Goal: Check status: Check status

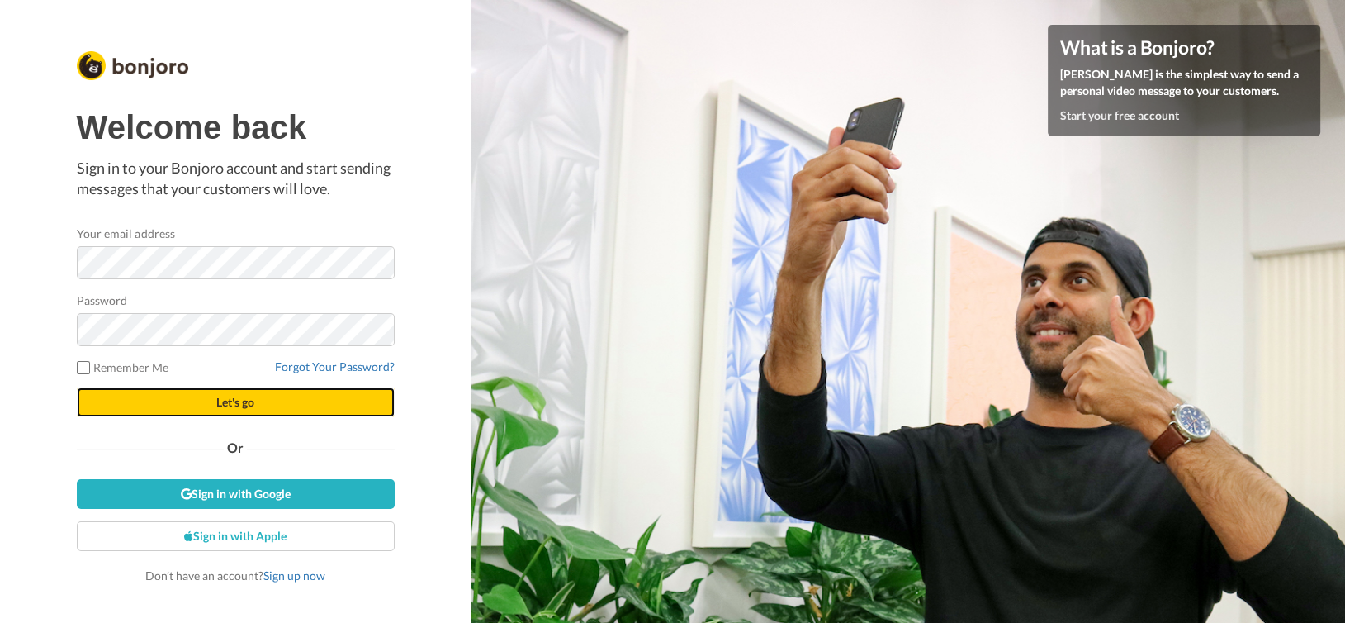
click at [202, 390] on button "Let's go" at bounding box center [236, 402] width 318 height 30
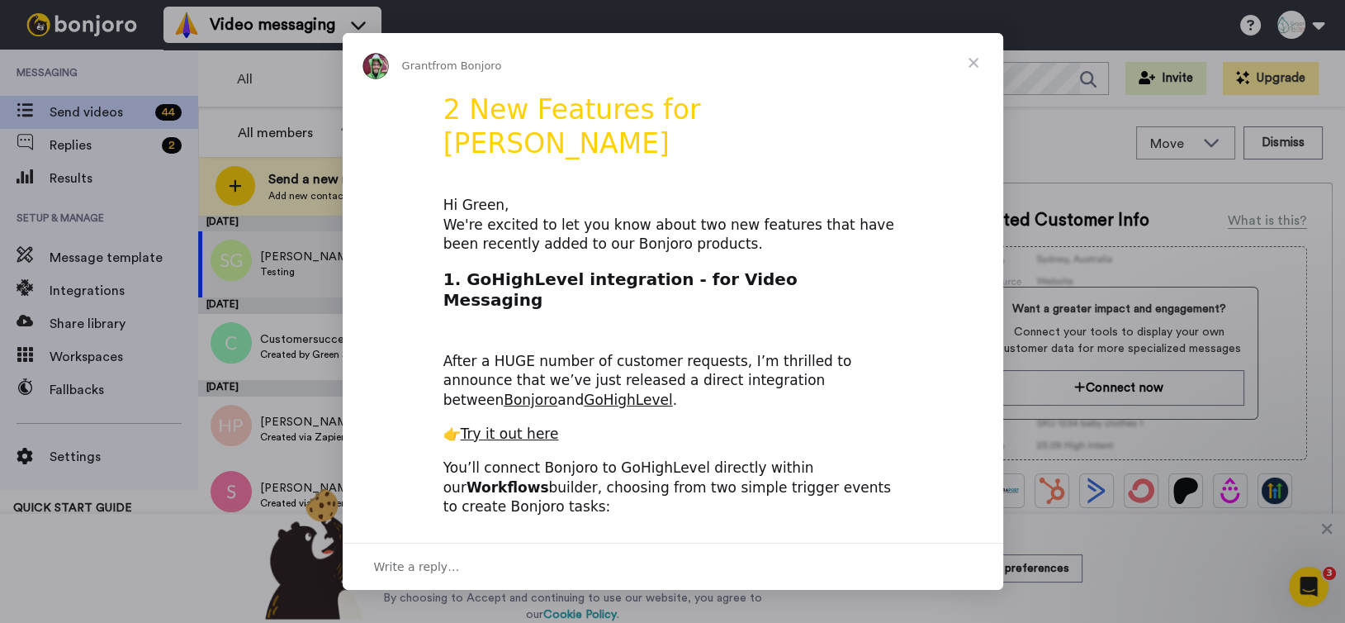
click at [976, 59] on span "Close" at bounding box center [973, 62] width 59 height 59
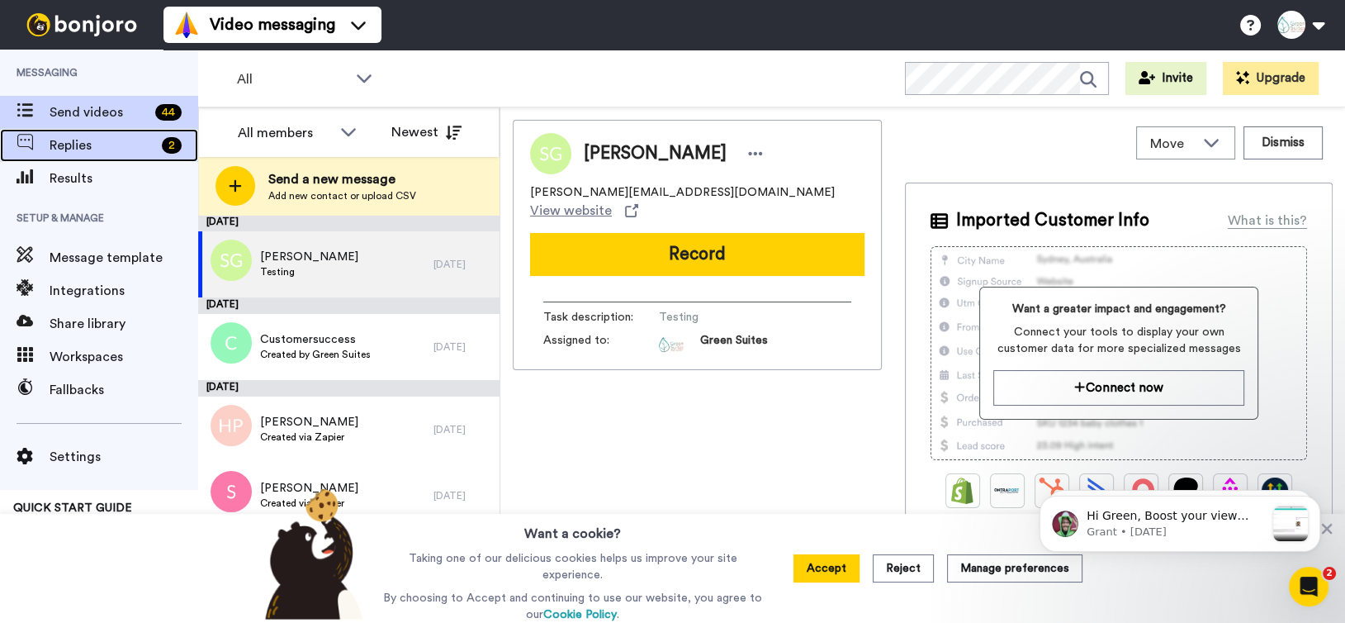
click at [99, 149] on span "Replies" at bounding box center [103, 145] width 106 height 20
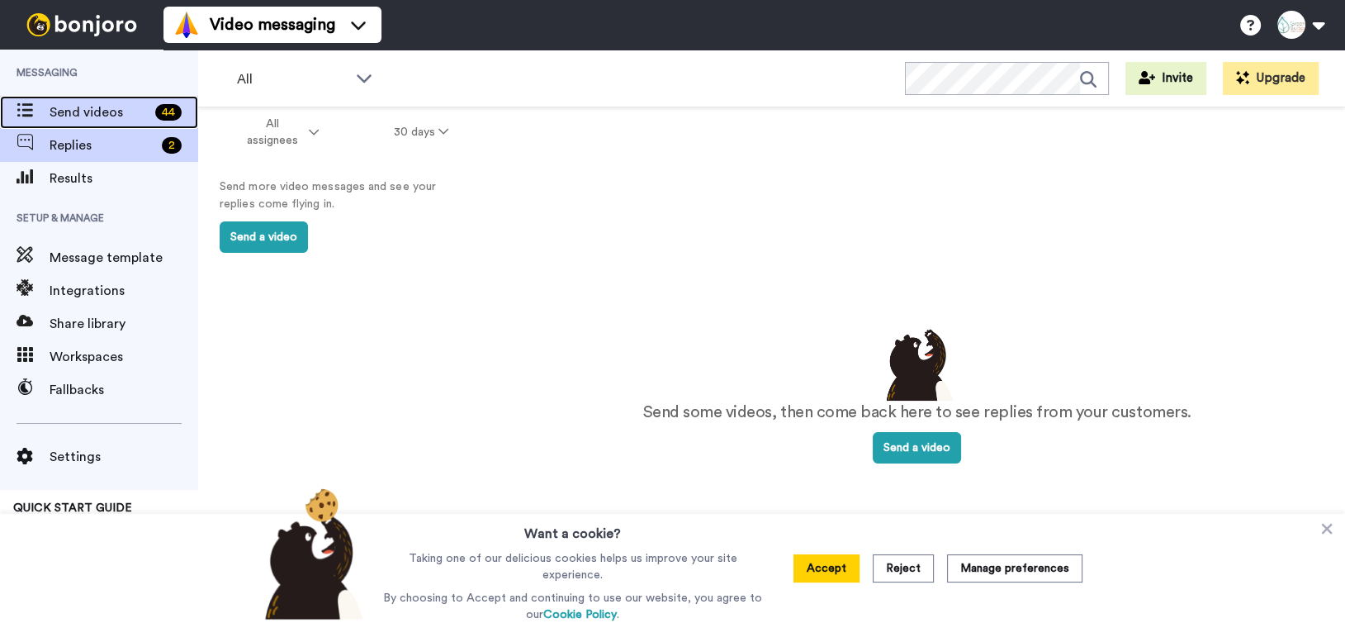
click at [137, 122] on div "Send videos 44" at bounding box center [99, 112] width 198 height 33
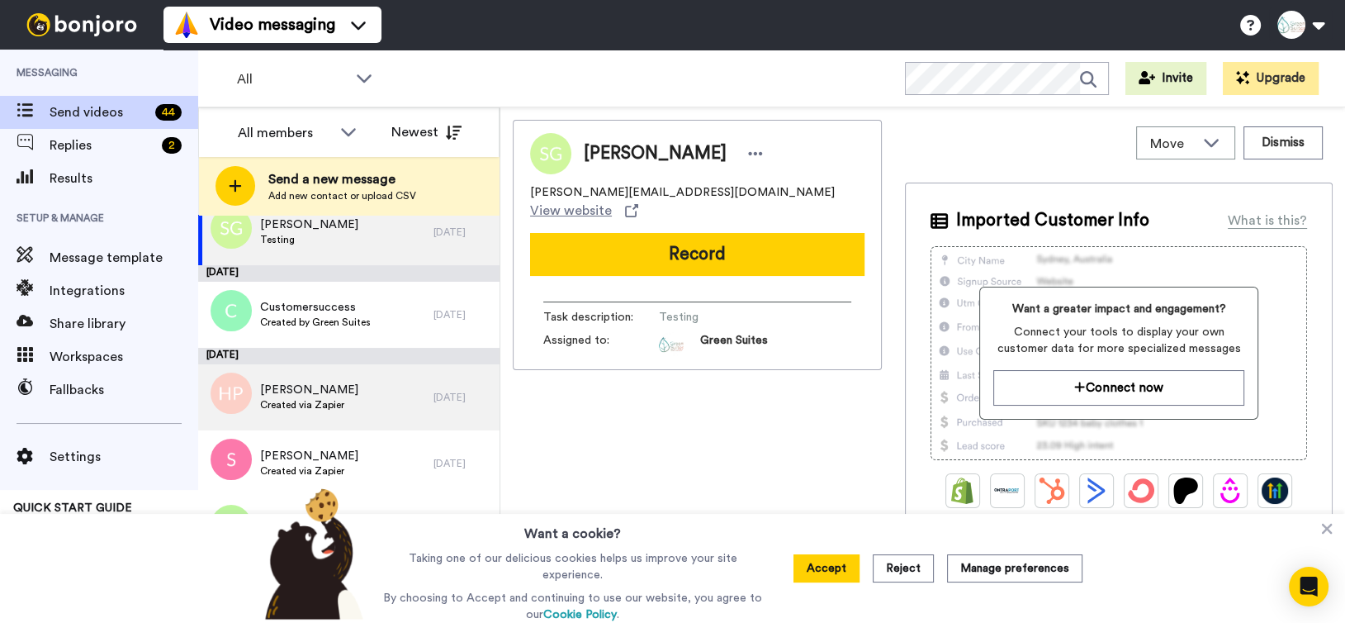
scroll to position [83, 0]
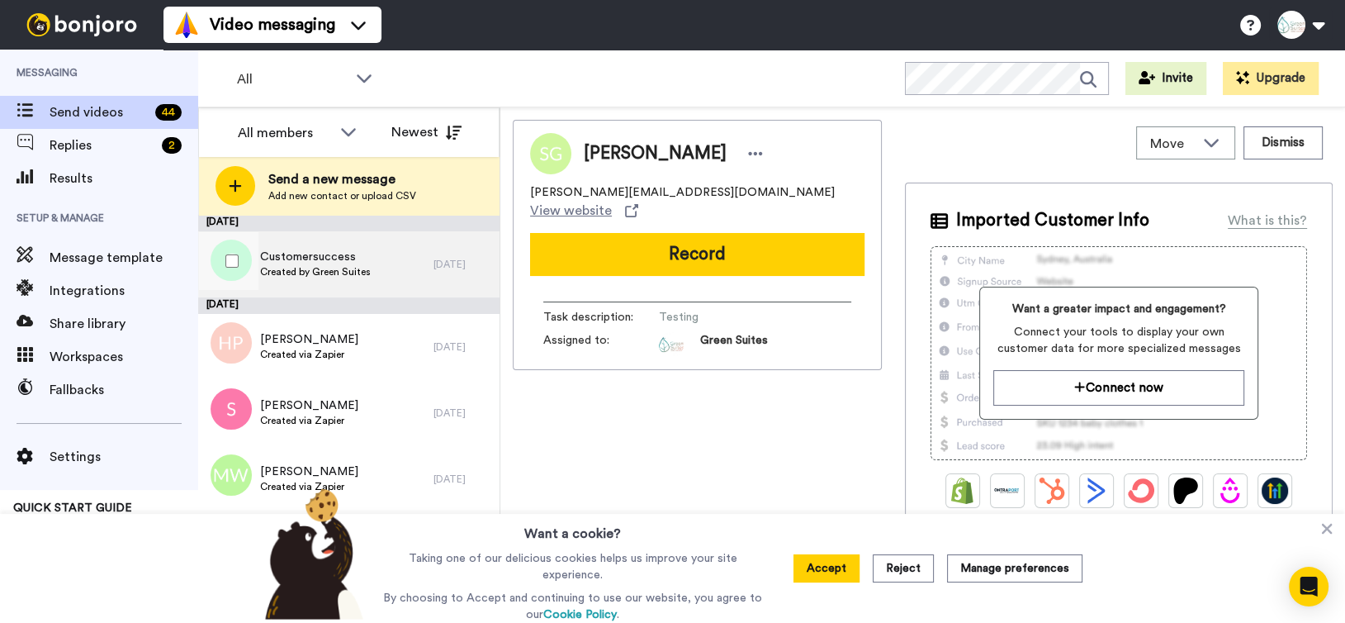
click at [366, 271] on span "Created by Green Suites" at bounding box center [315, 271] width 111 height 13
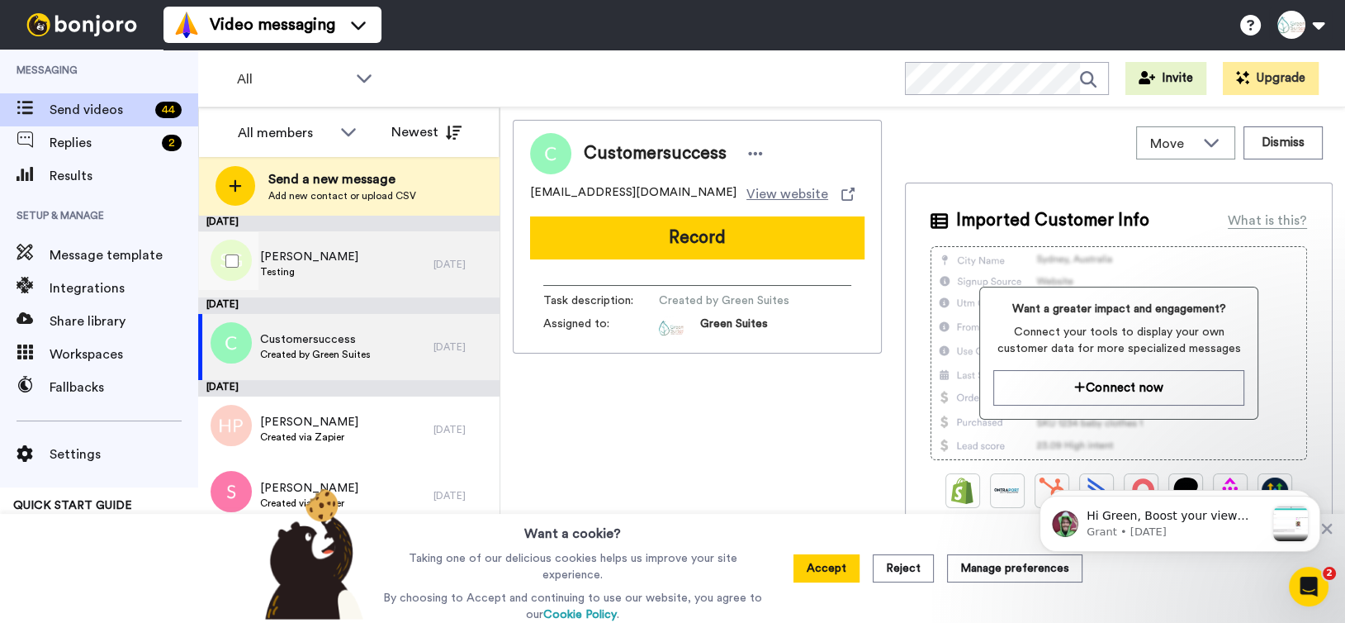
click at [383, 252] on div "Sarah Grant Testing" at bounding box center [315, 264] width 235 height 66
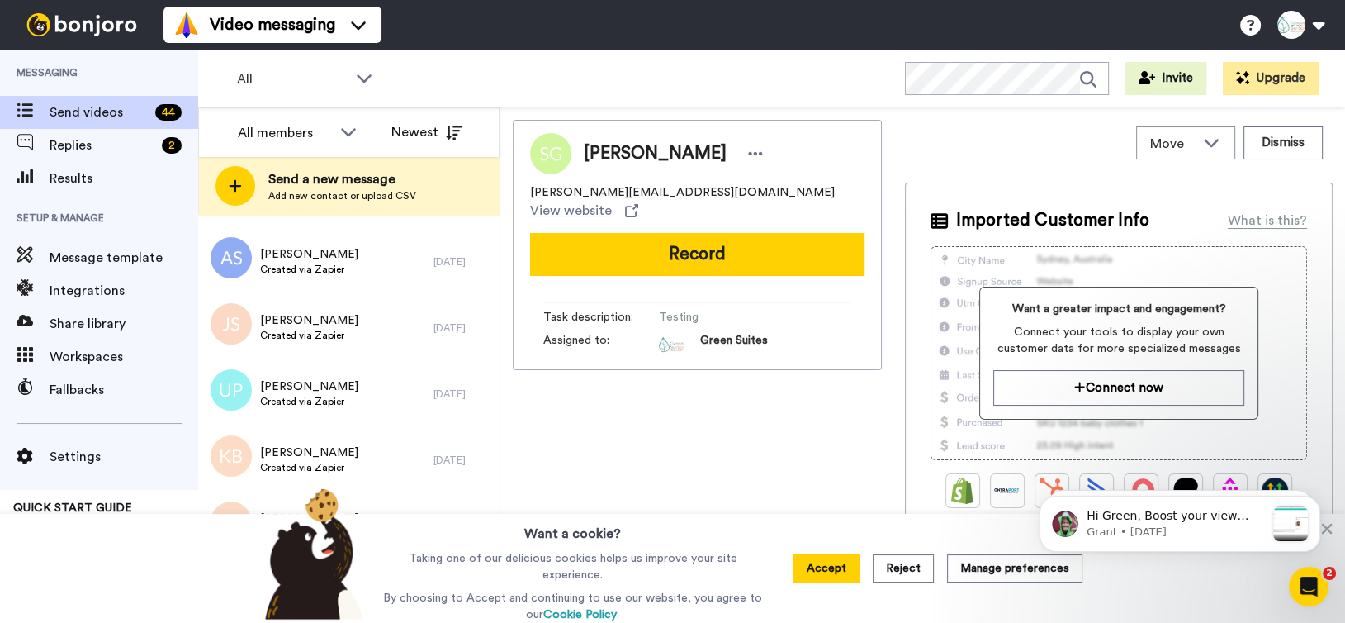
scroll to position [2548, 0]
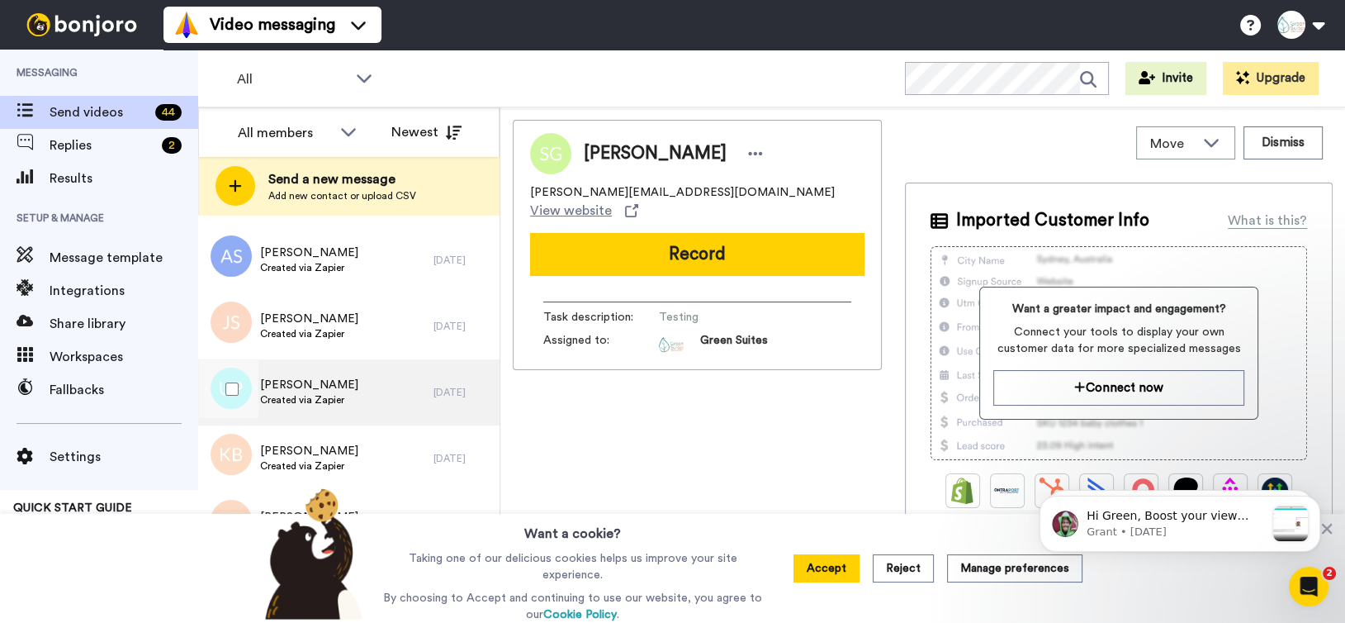
click at [327, 401] on span "Created via Zapier" at bounding box center [309, 399] width 98 height 13
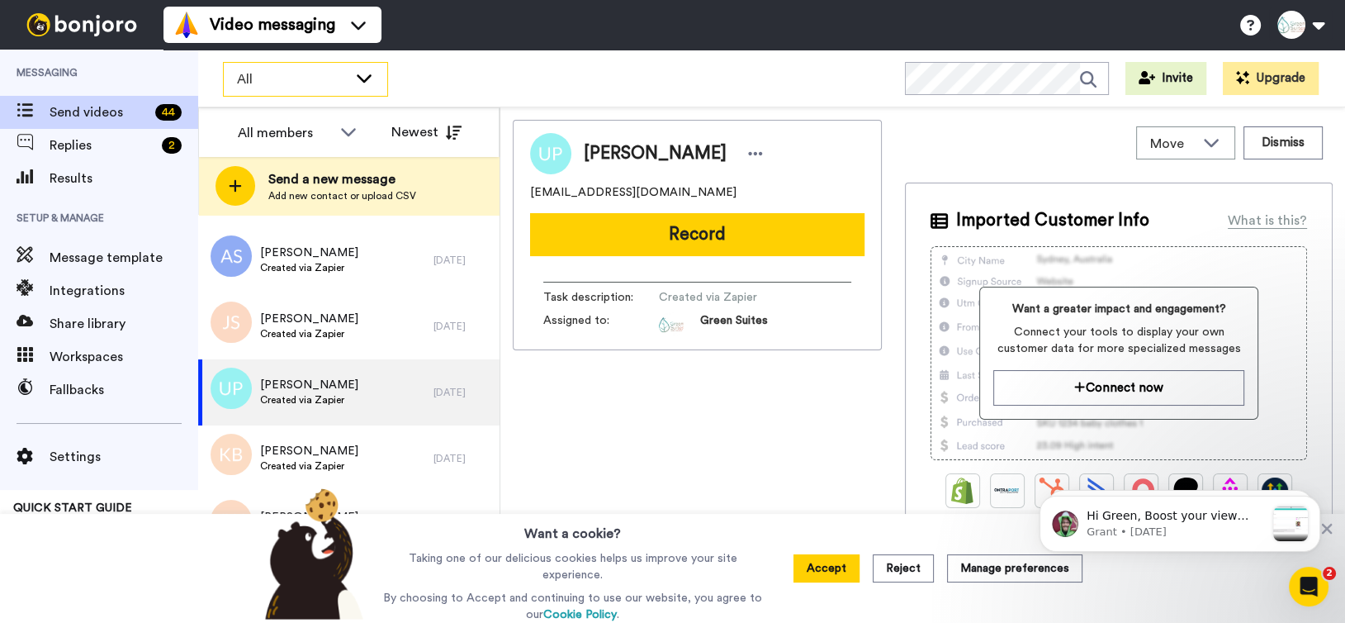
click at [268, 75] on span "All" at bounding box center [292, 79] width 111 height 20
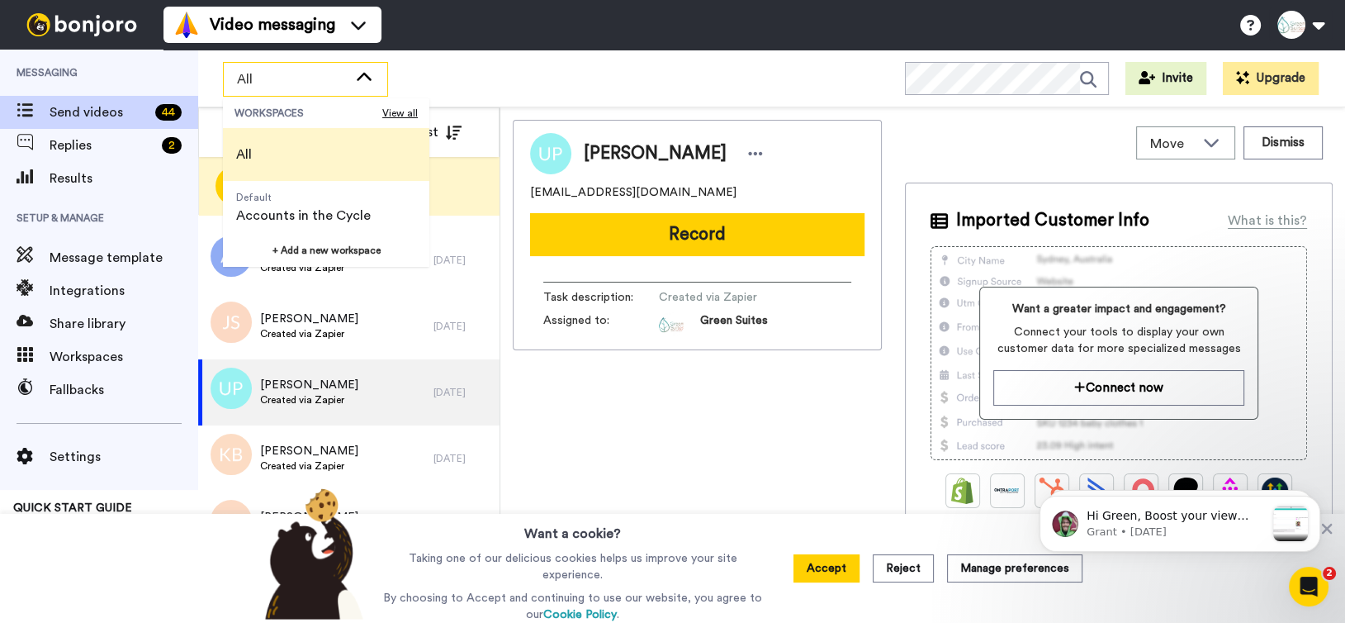
click at [293, 68] on div "All" at bounding box center [306, 79] width 164 height 33
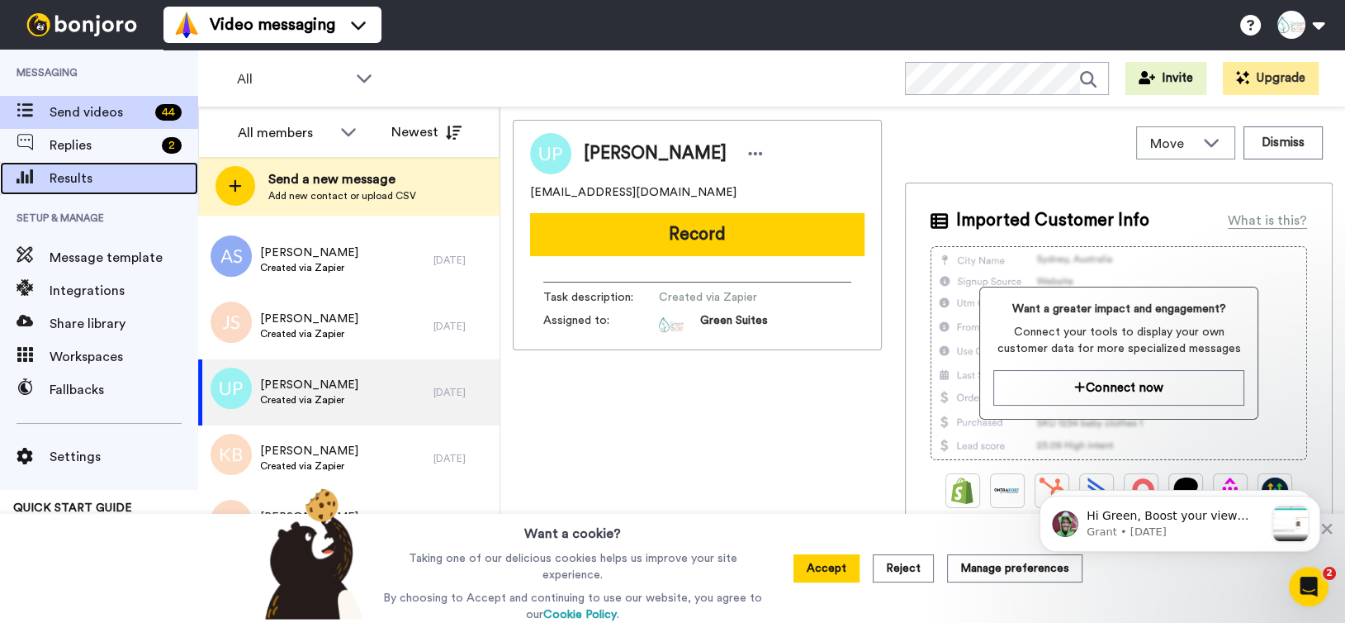
click at [96, 169] on span "Results" at bounding box center [124, 178] width 149 height 20
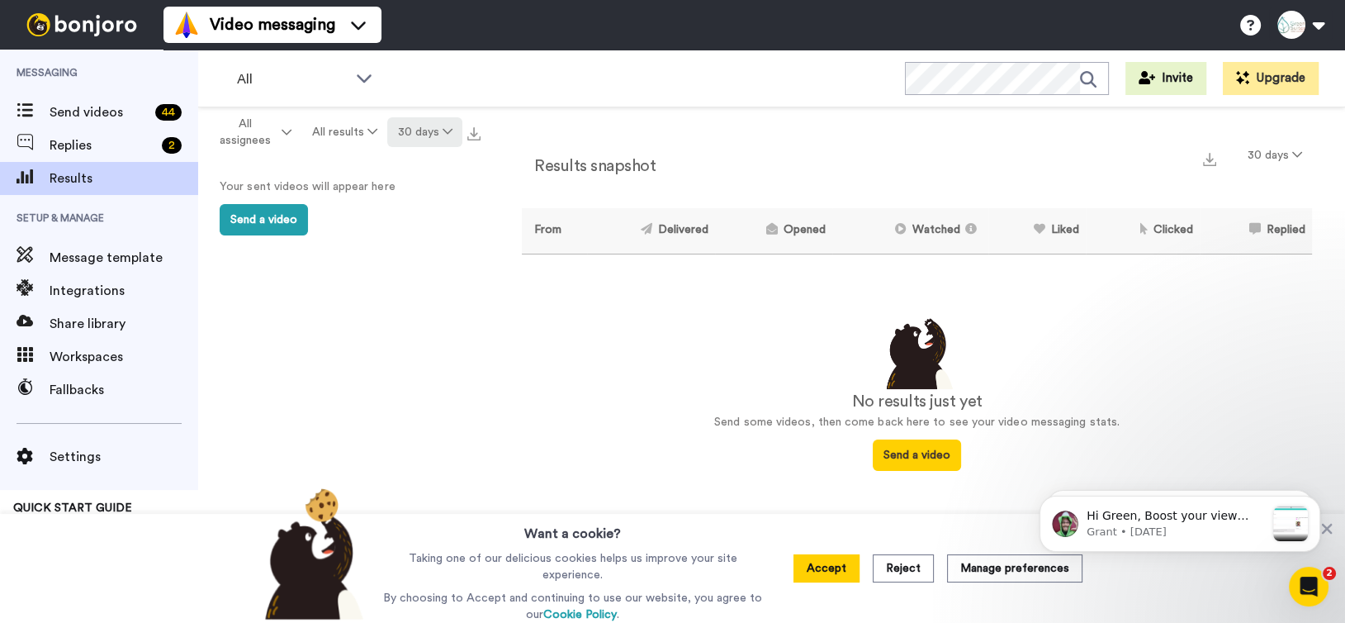
click at [427, 129] on button "30 days" at bounding box center [424, 132] width 75 height 30
click at [412, 377] on span "All time" at bounding box center [404, 374] width 45 height 12
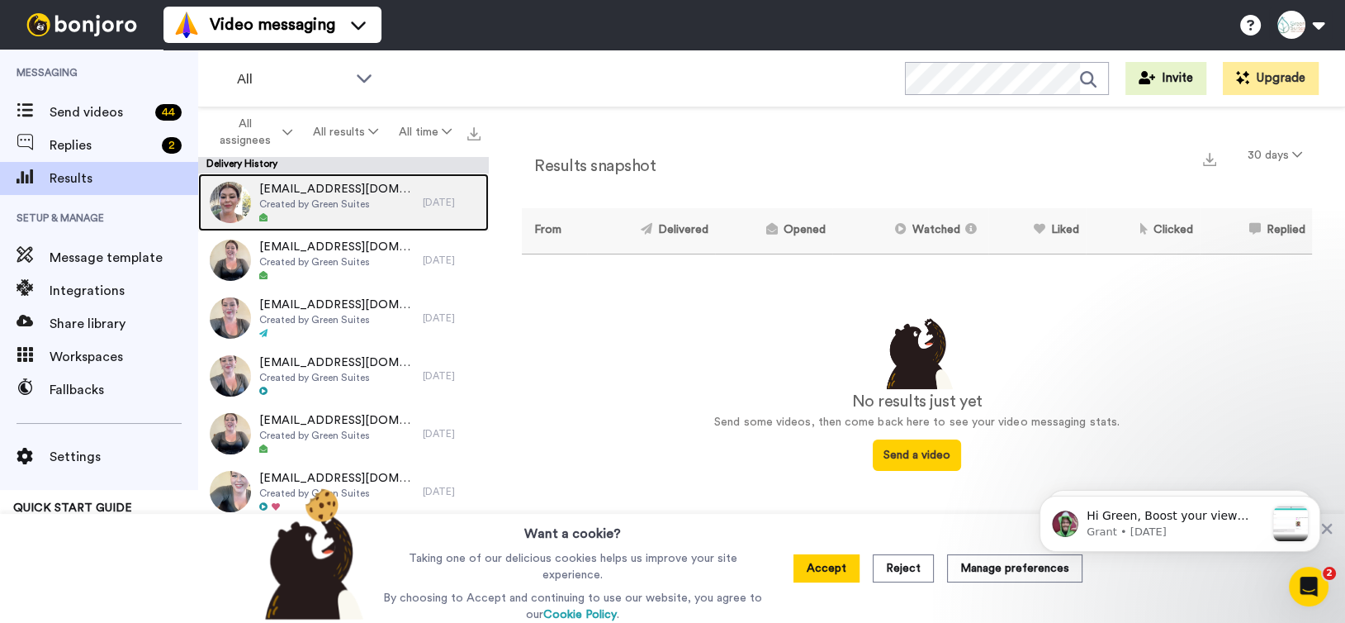
click at [382, 197] on div "[EMAIL_ADDRESS][DOMAIN_NAME] Created by Green Suites" at bounding box center [310, 202] width 225 height 58
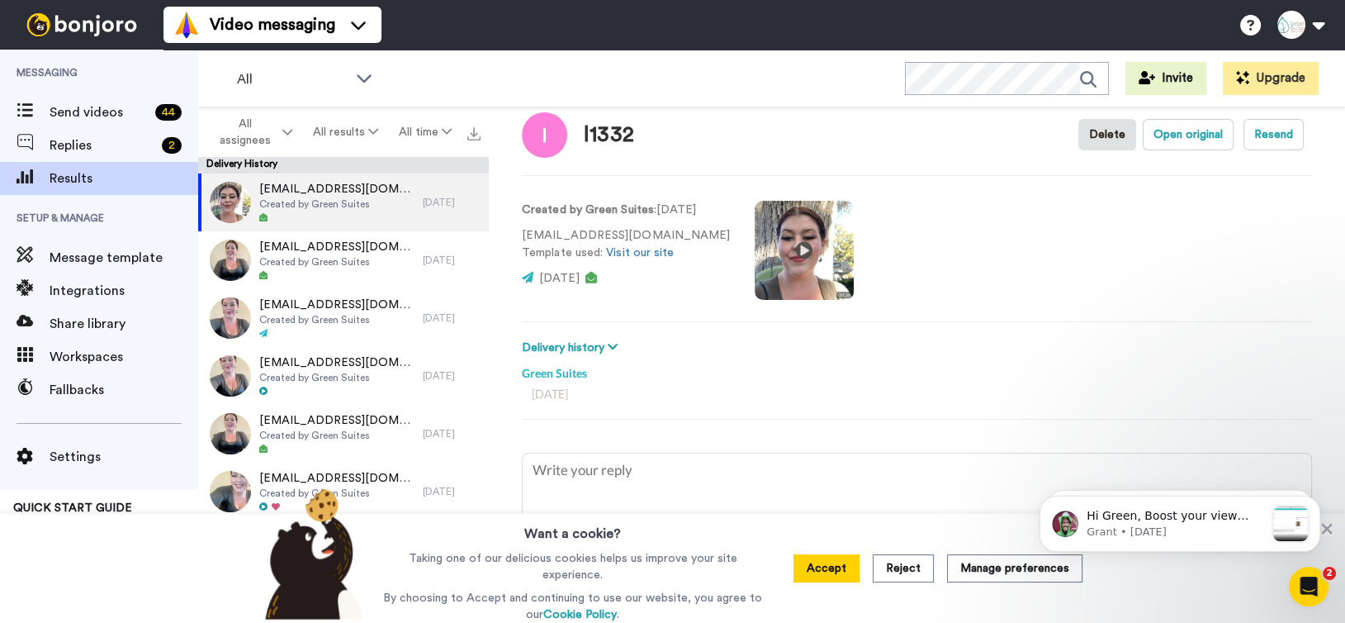
scroll to position [83, 0]
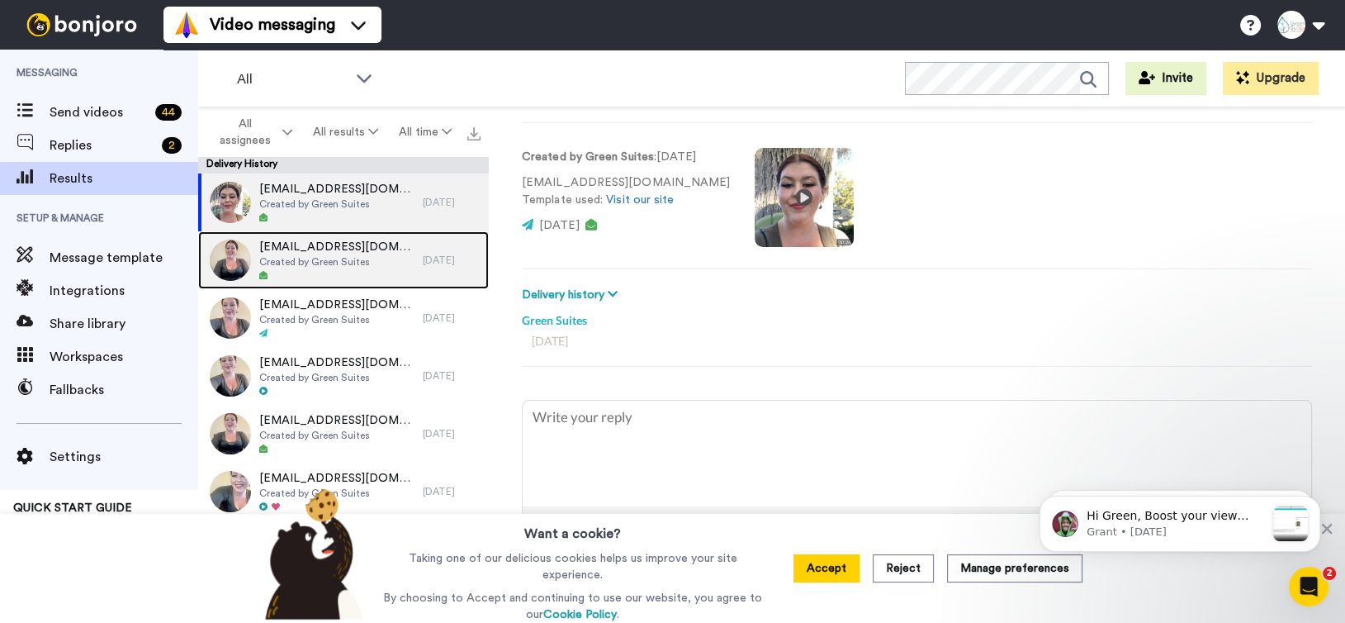
click at [352, 276] on div at bounding box center [336, 276] width 155 height 12
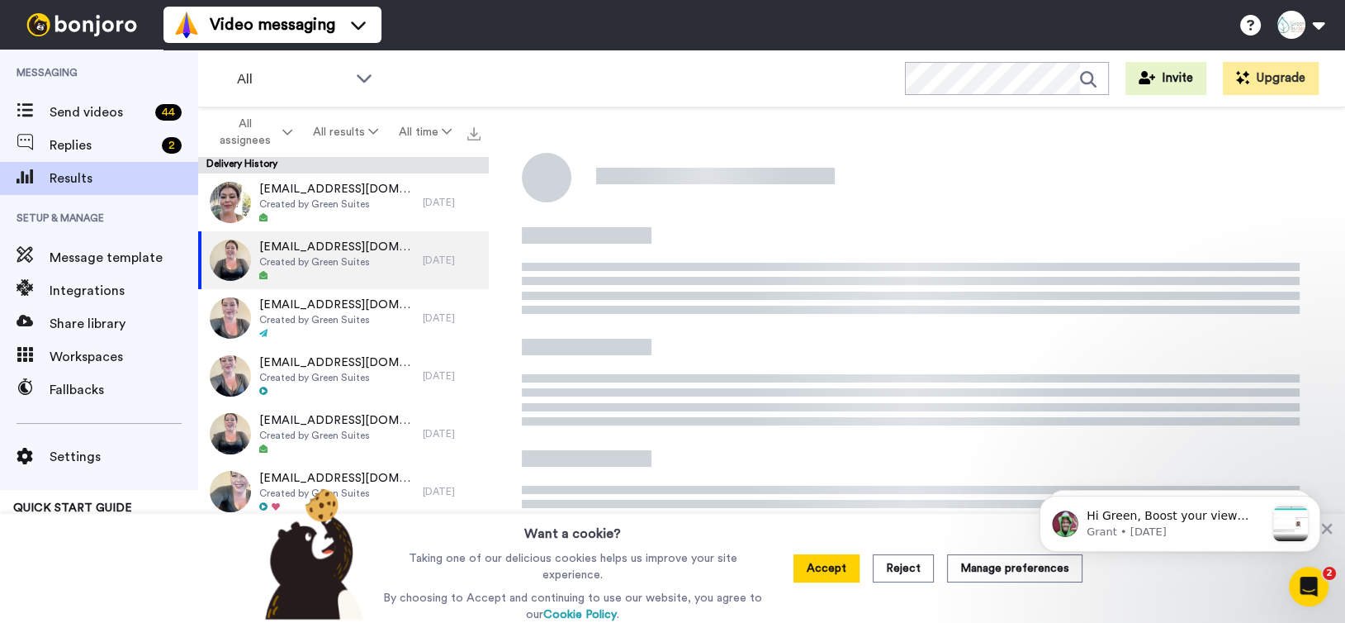
type textarea "x"
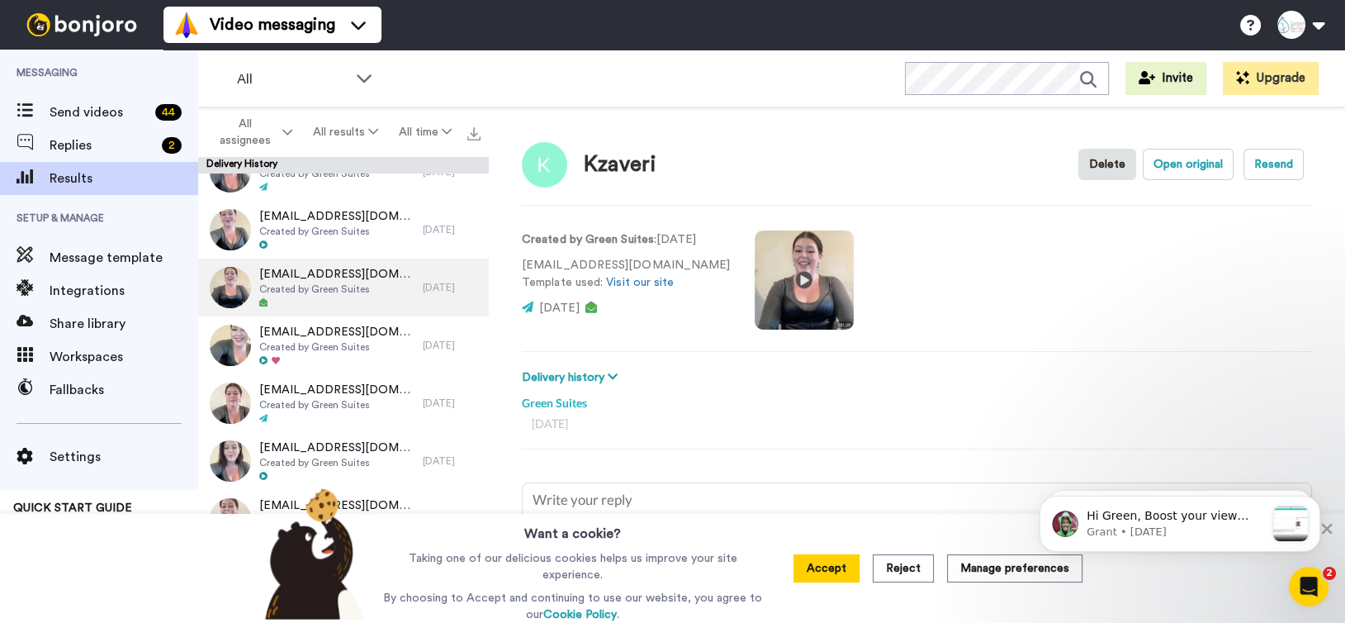
scroll to position [165, 0]
